Goal: Contribute content: Contribute content

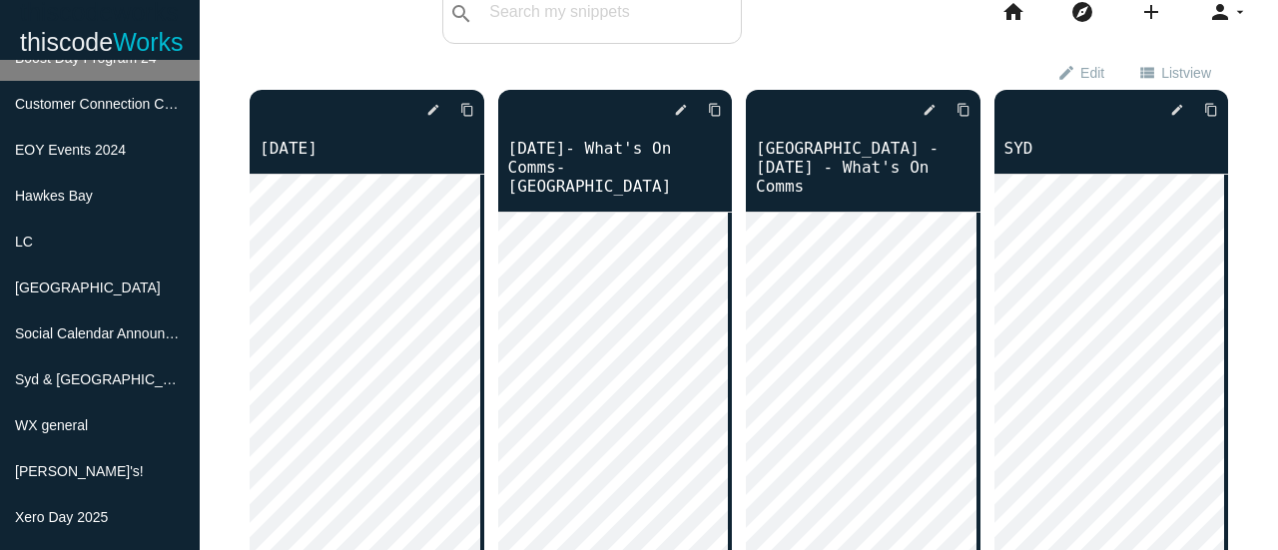
scroll to position [344, 0]
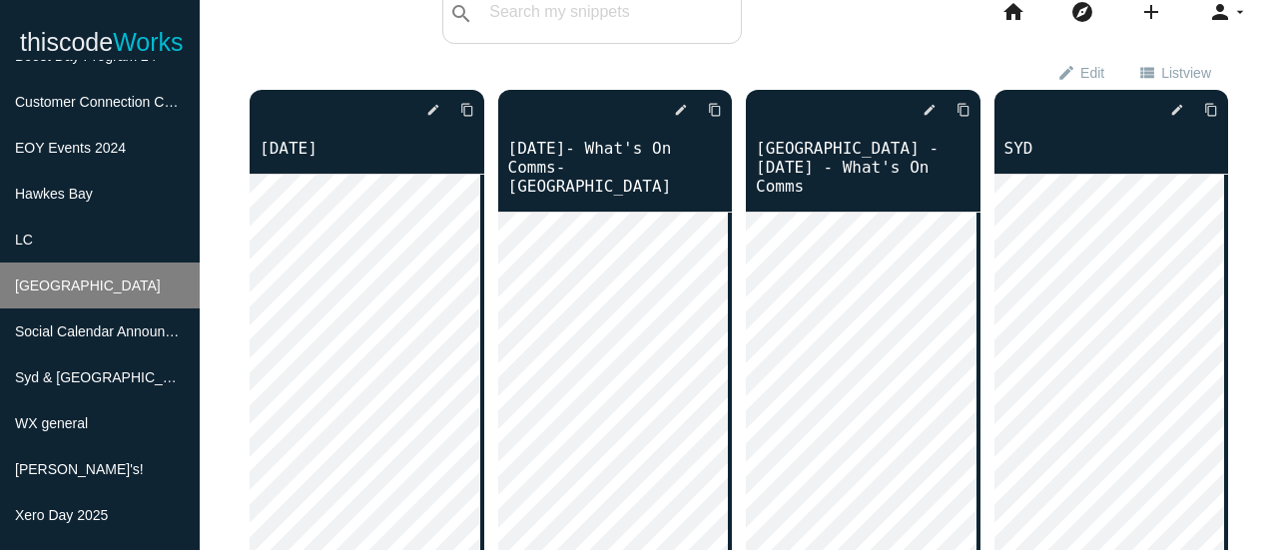
click at [48, 293] on span "Melbourne" at bounding box center [88, 286] width 146 height 16
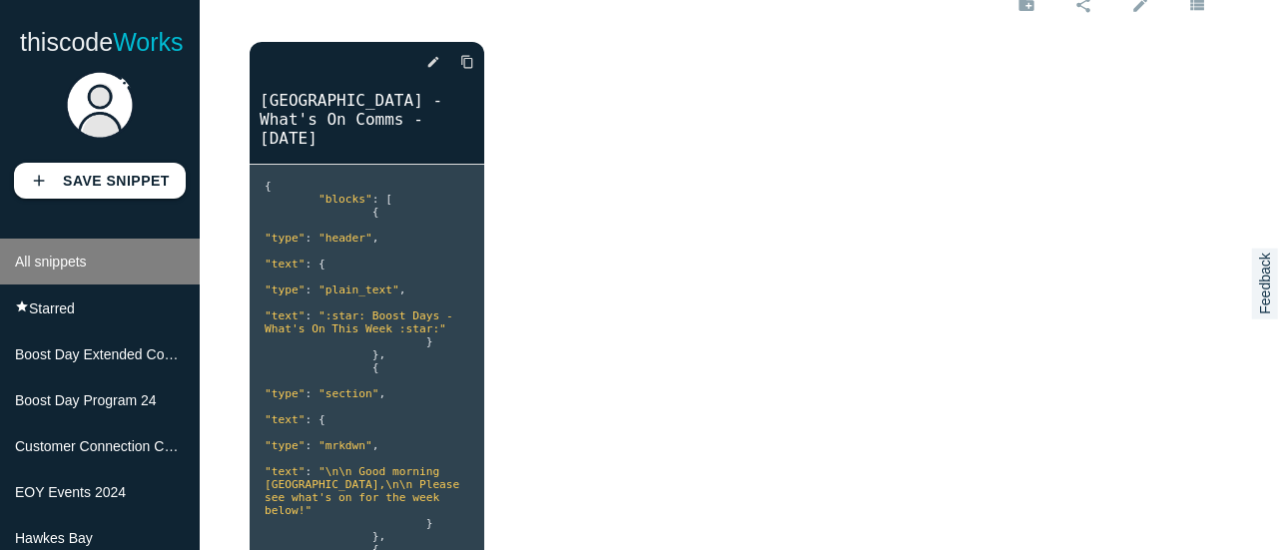
click at [85, 276] on li "All snippets" at bounding box center [100, 262] width 200 height 46
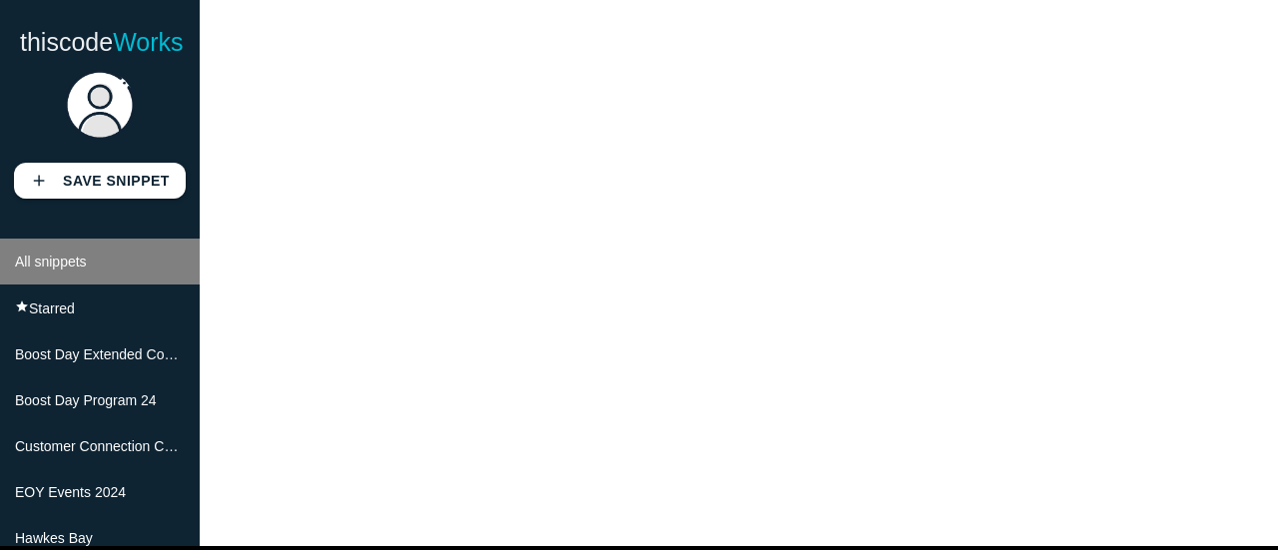
scroll to position [108, 0]
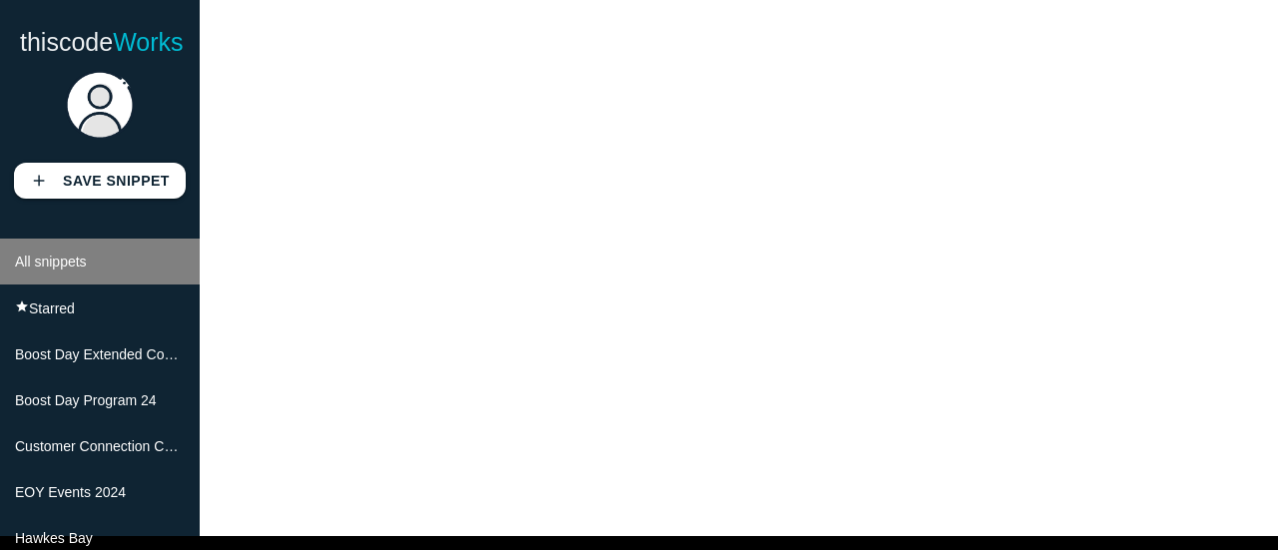
click at [118, 269] on li "All snippets" at bounding box center [100, 262] width 200 height 46
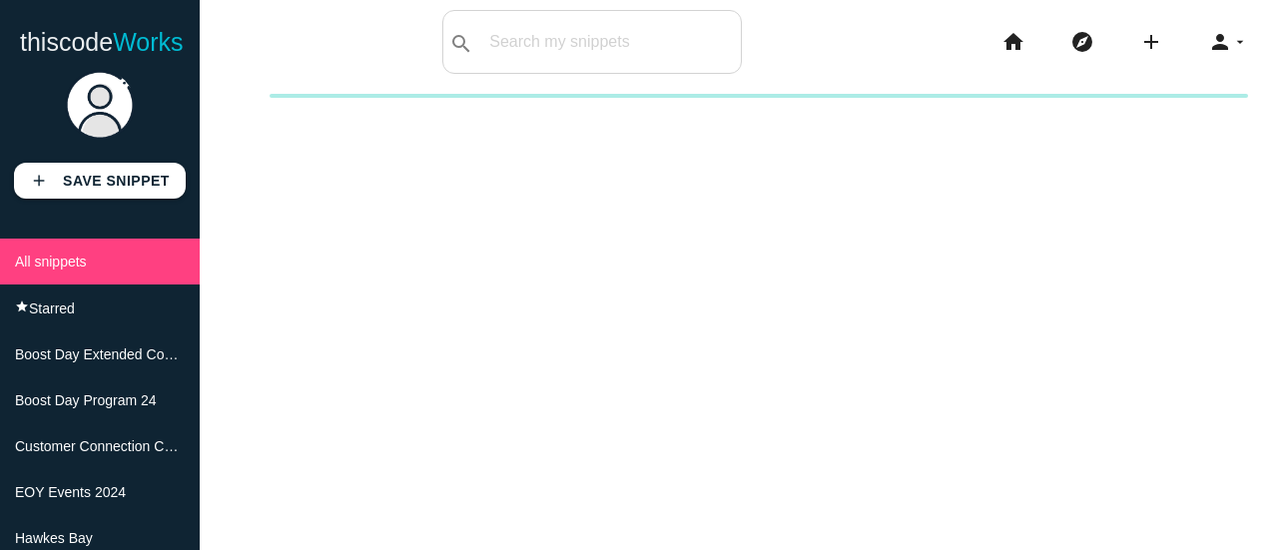
scroll to position [1, 0]
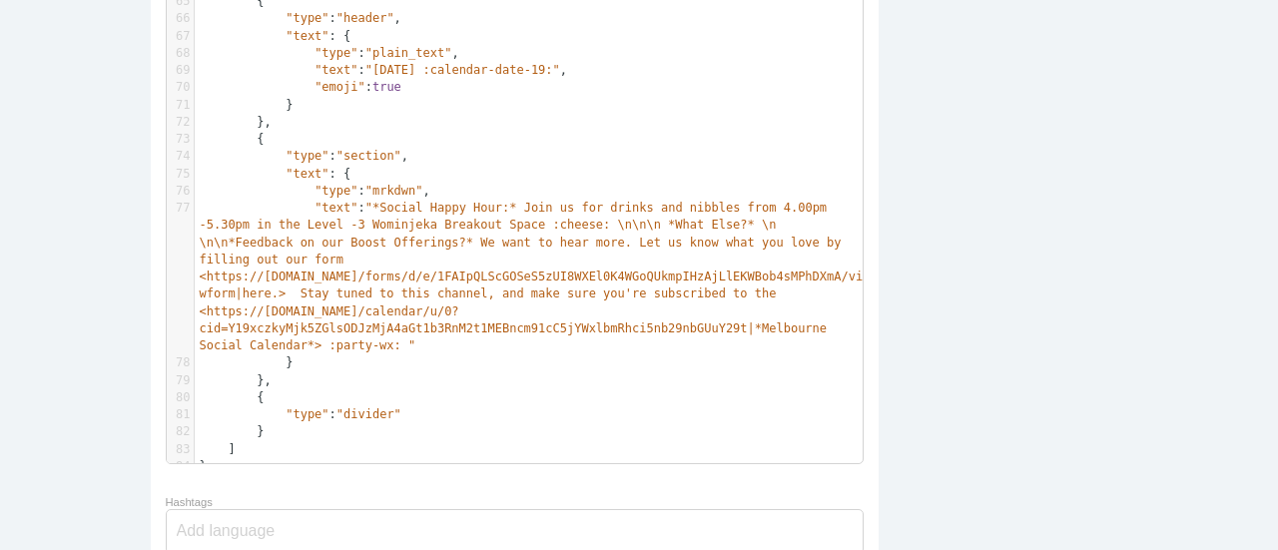
scroll to position [1522, 0]
click at [650, 230] on span ""*Social Happy Hour:* Join us for drinks and nibbles from 4.00pm -5.30pm in the…" at bounding box center [535, 276] width 671 height 152
click at [652, 224] on span ""*Social Happy Hour:* Join us for drinks and nibbles from 4.00pm -5.30pm in the…" at bounding box center [535, 276] width 671 height 152
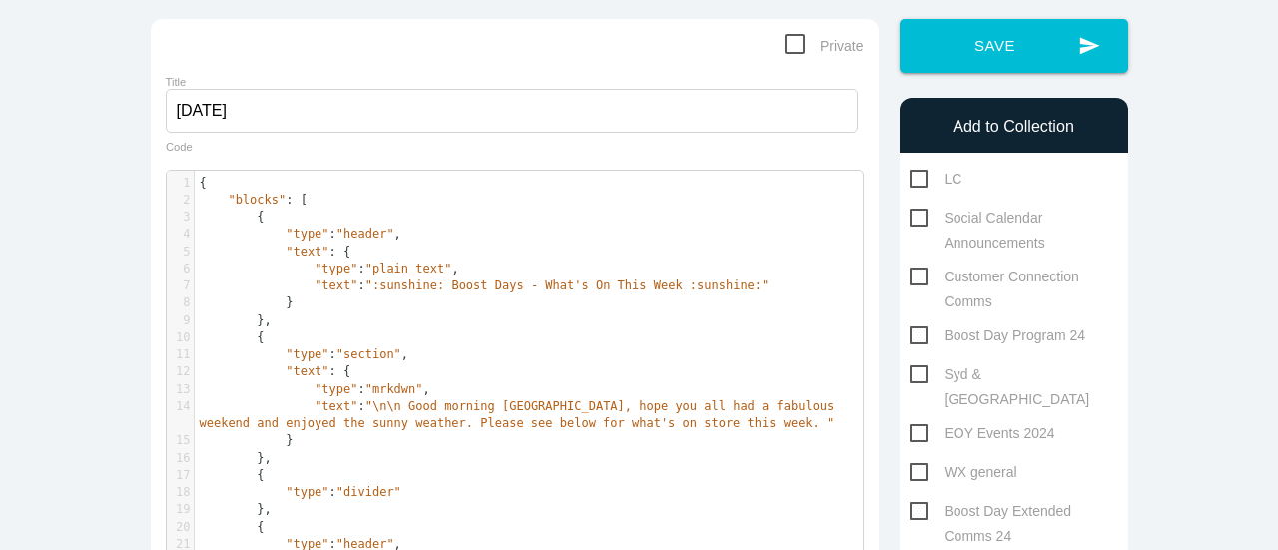
scroll to position [0, 0]
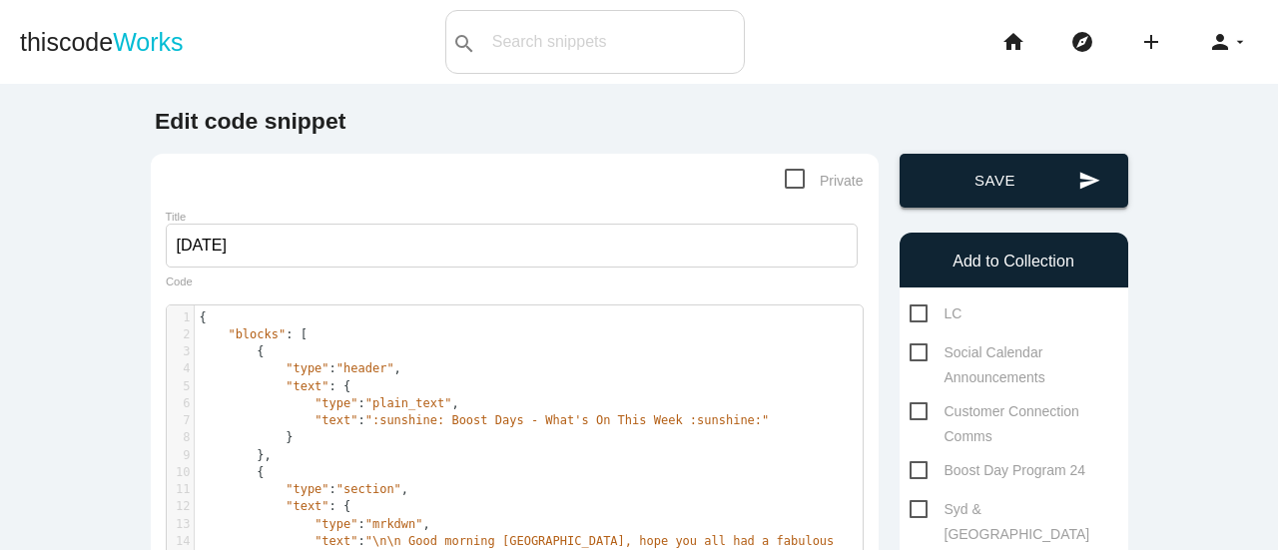
click at [1011, 183] on button "send Save" at bounding box center [1013, 181] width 229 height 54
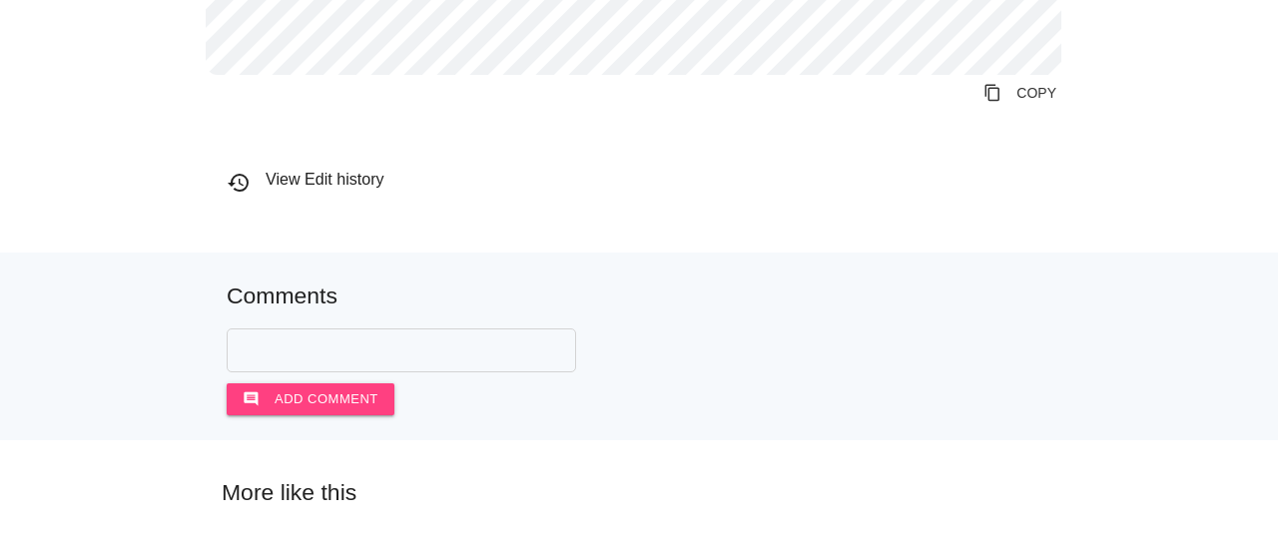
scroll to position [1877, 0]
click at [1009, 97] on link "content_copy COPY" at bounding box center [1019, 92] width 105 height 36
